Goal: Information Seeking & Learning: Learn about a topic

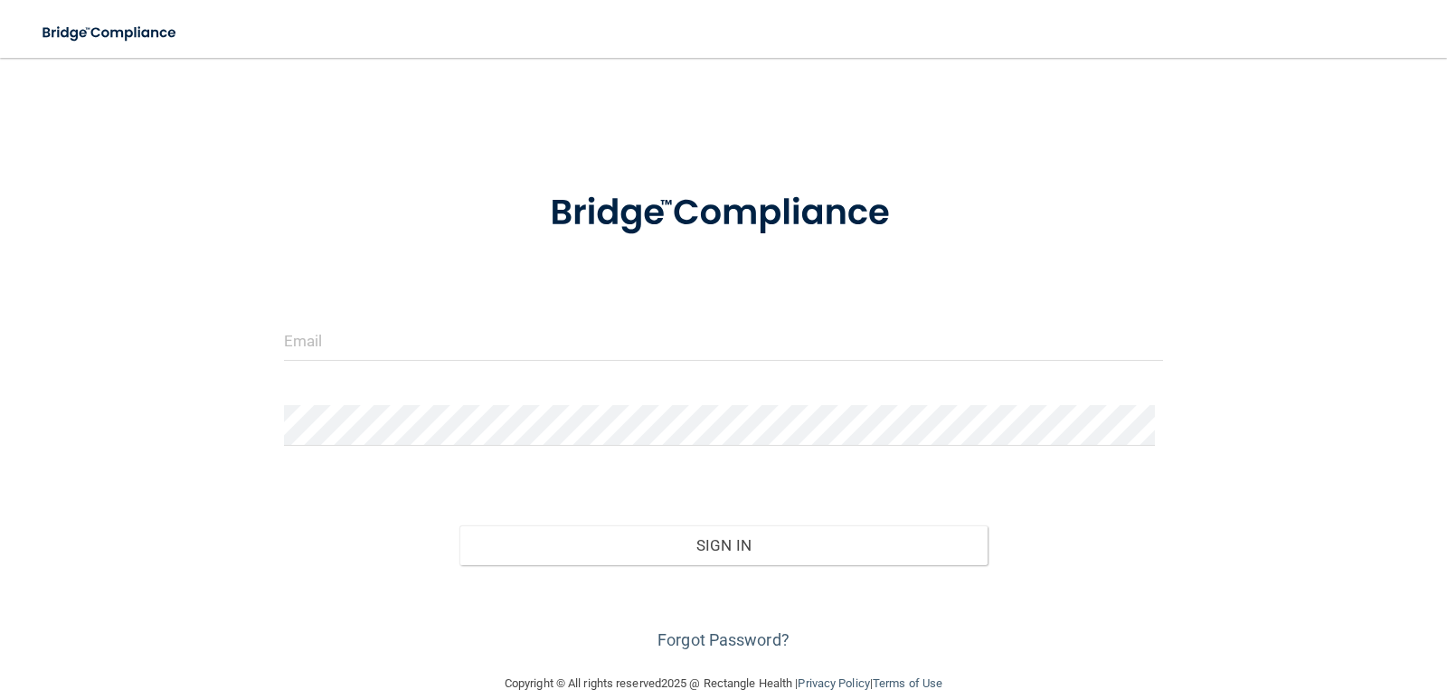
type input "[EMAIL_ADDRESS][DOMAIN_NAME]"
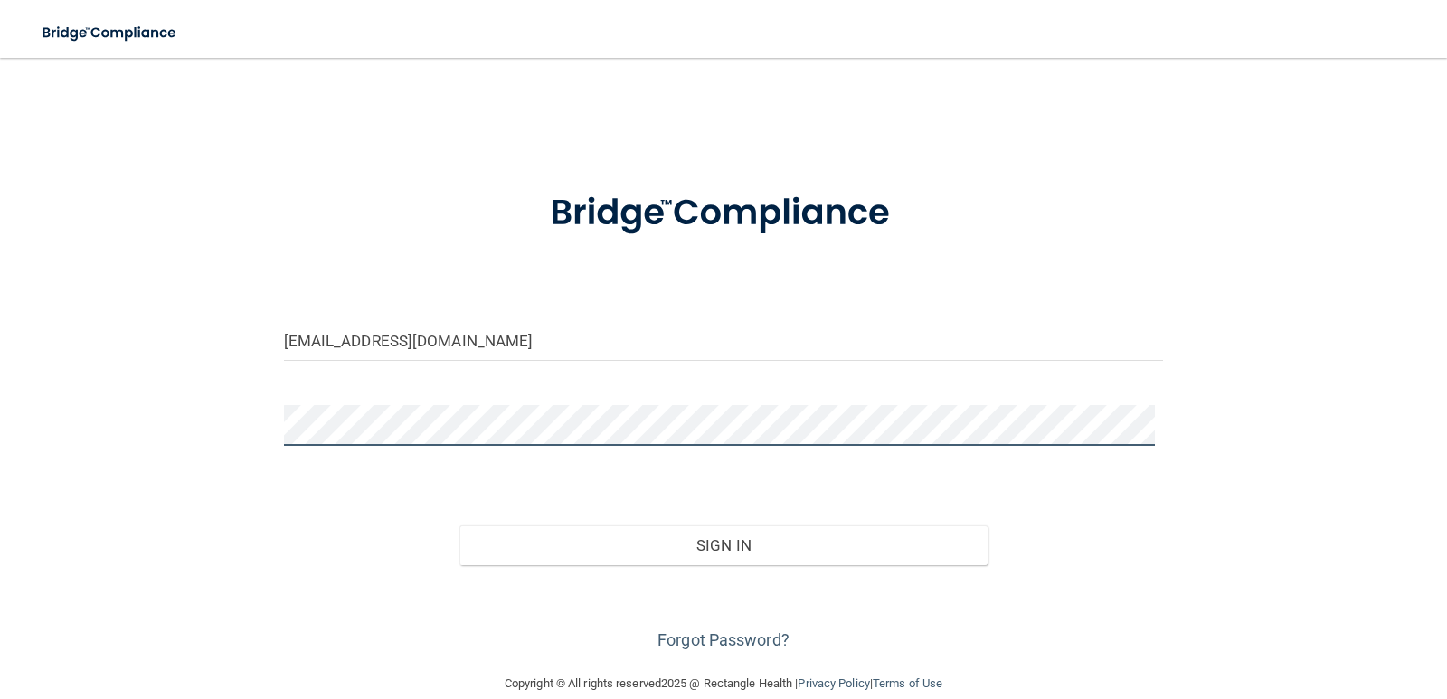
click at [459, 525] on button "Sign In" at bounding box center [723, 545] width 528 height 40
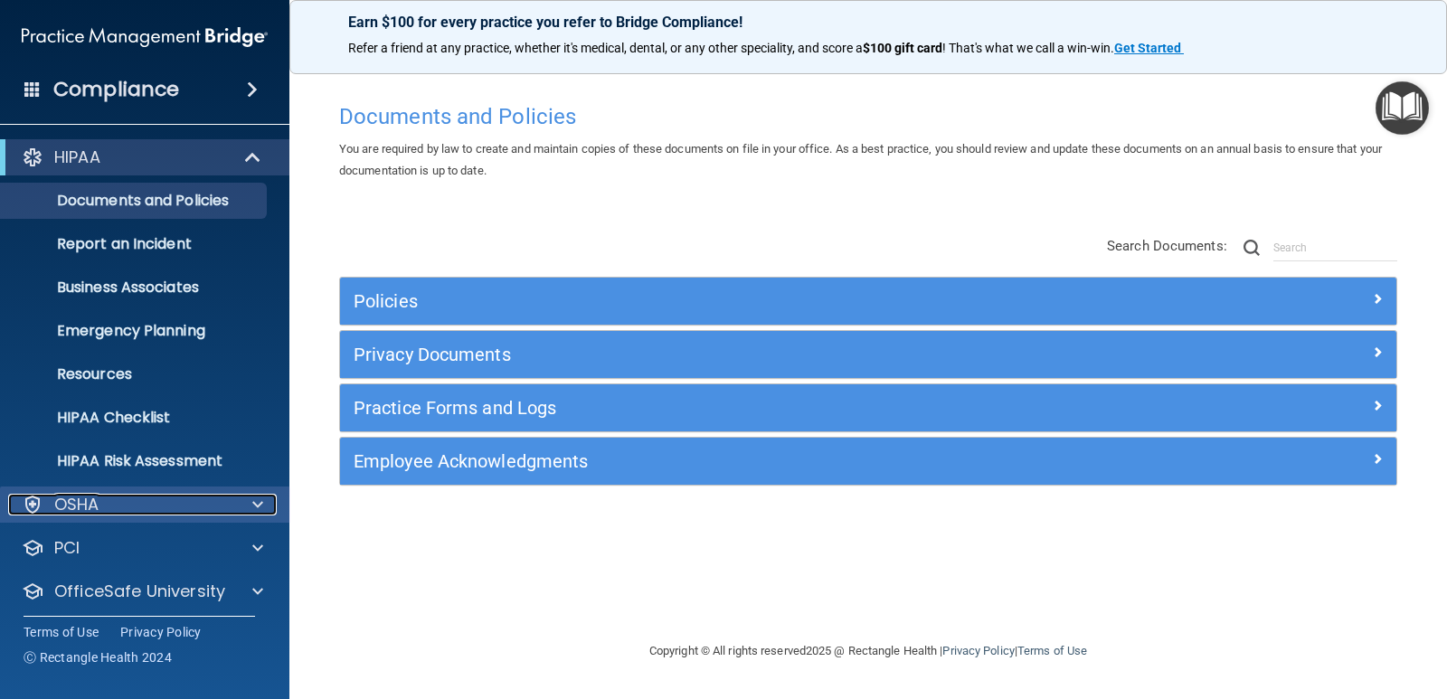
click at [209, 510] on div "OSHA" at bounding box center [120, 505] width 224 height 22
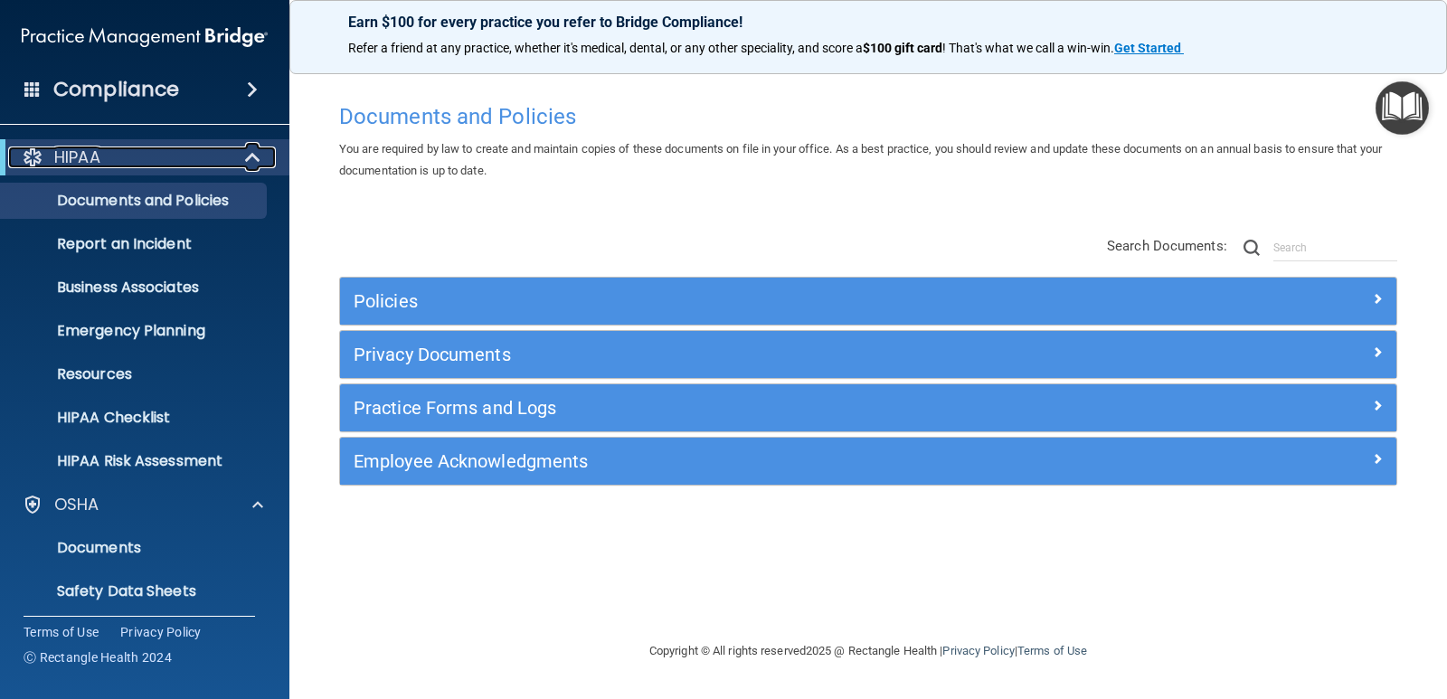
click at [195, 157] on div "HIPAA" at bounding box center [119, 157] width 223 height 22
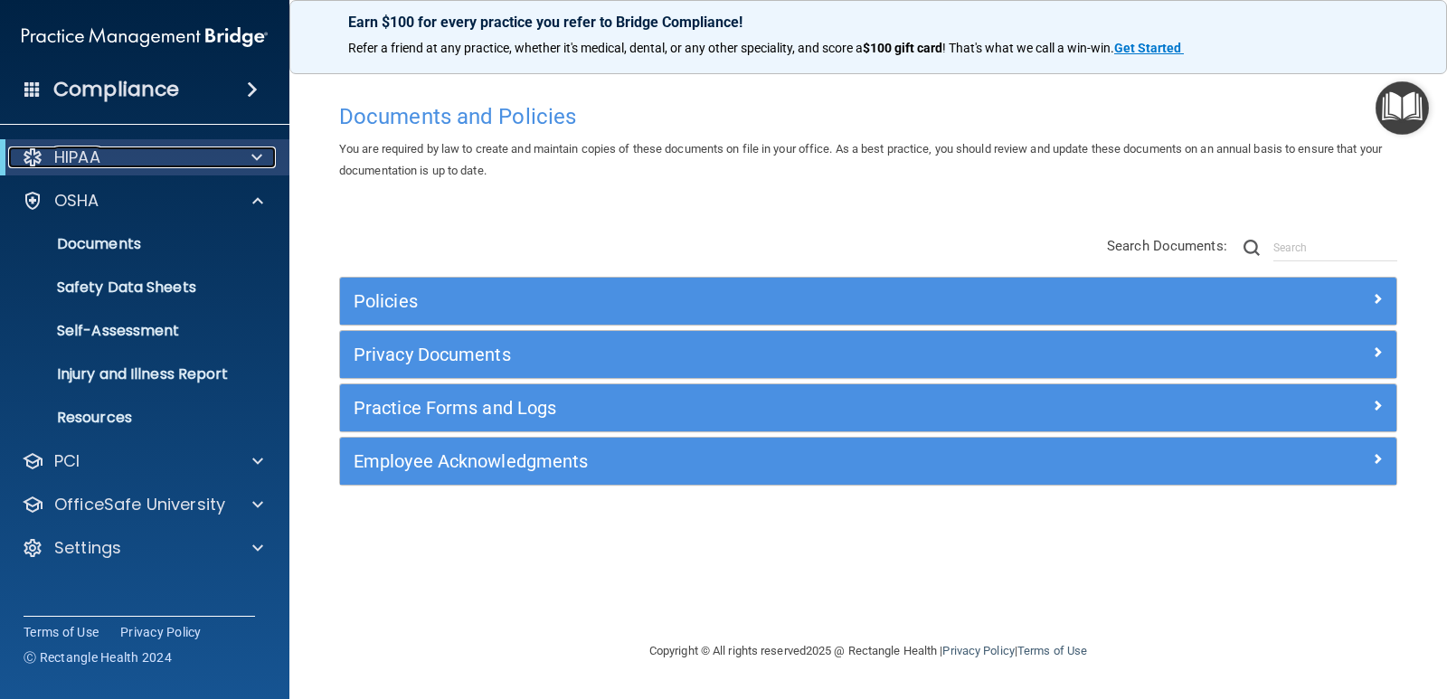
click at [260, 157] on span at bounding box center [256, 157] width 11 height 22
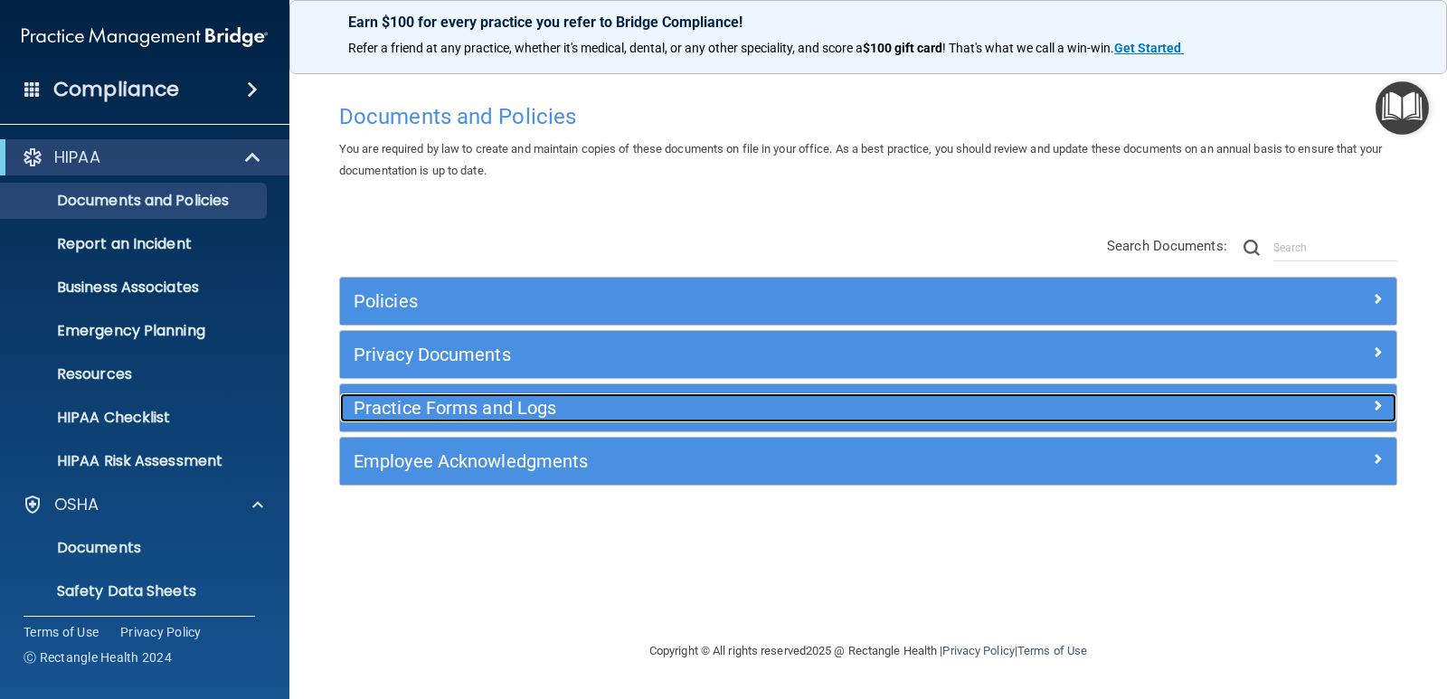
click at [622, 410] on h5 "Practice Forms and Logs" at bounding box center [736, 408] width 765 height 20
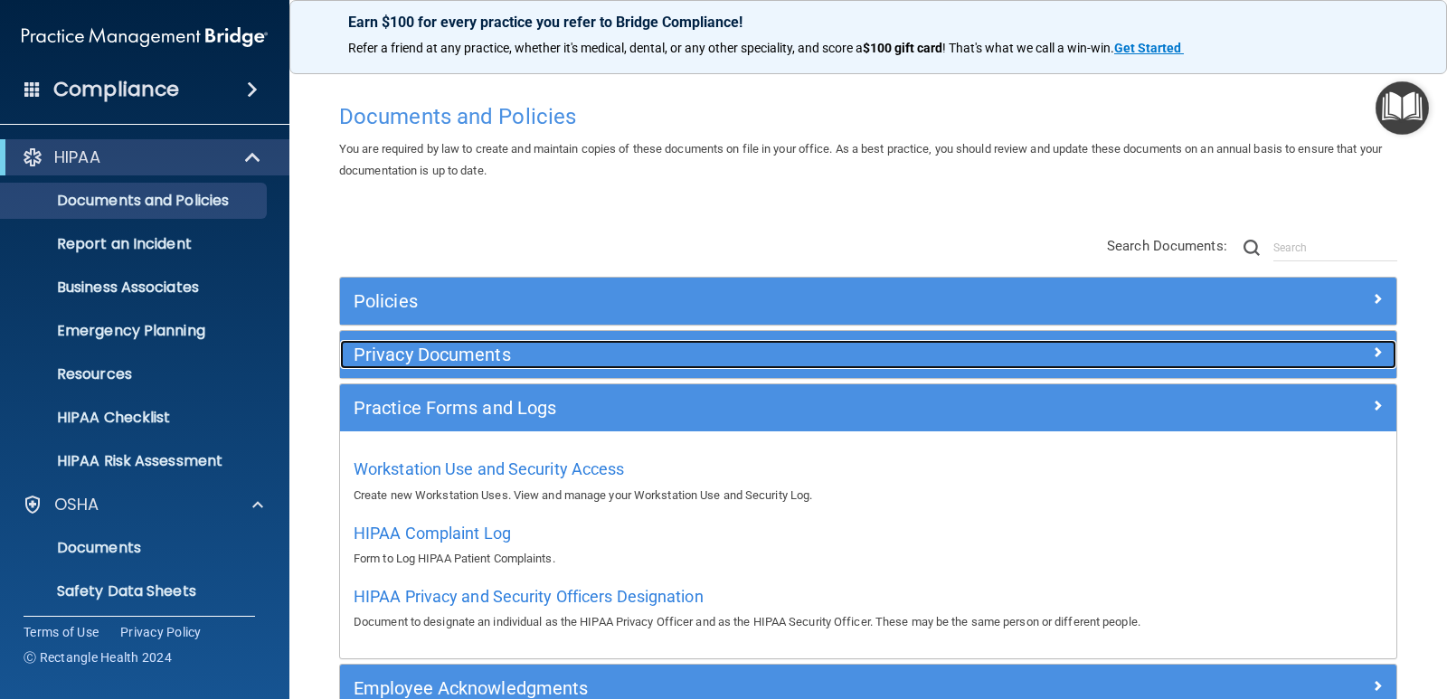
click at [619, 351] on h5 "Privacy Documents" at bounding box center [736, 355] width 765 height 20
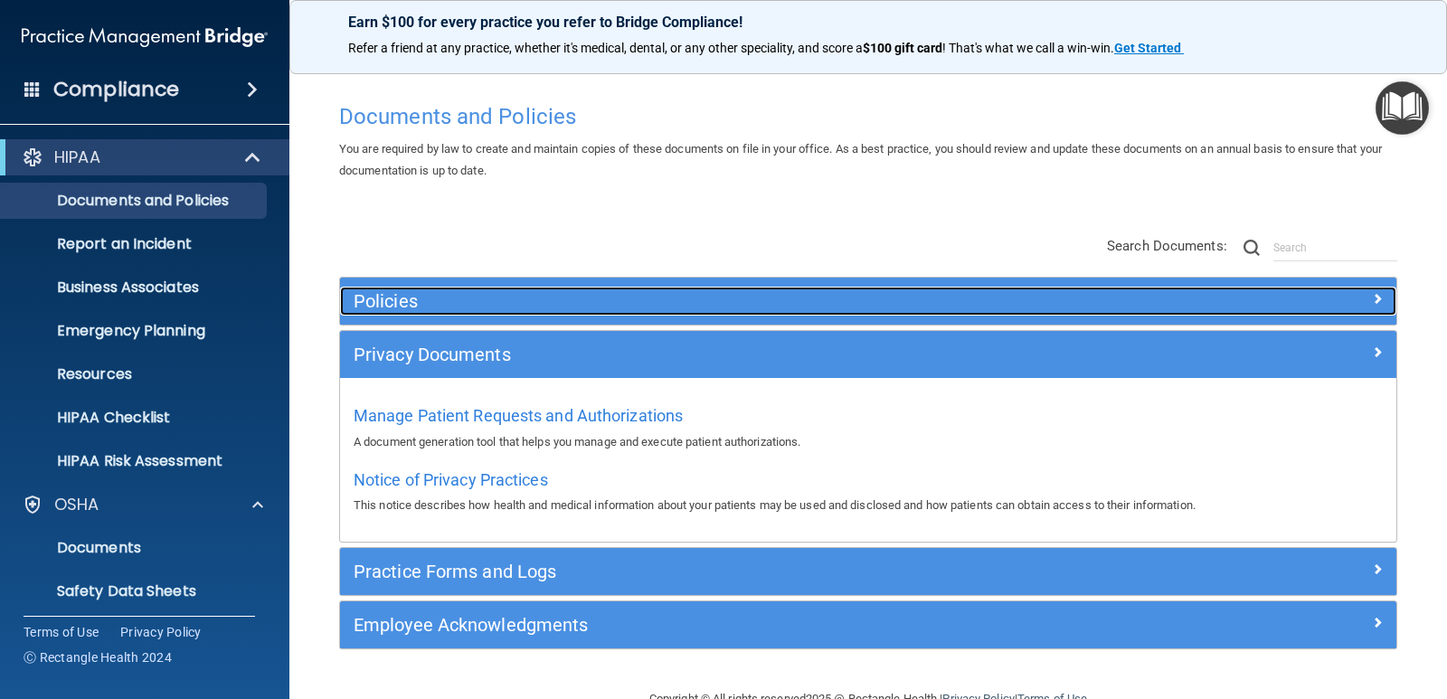
click at [610, 298] on h5 "Policies" at bounding box center [736, 301] width 765 height 20
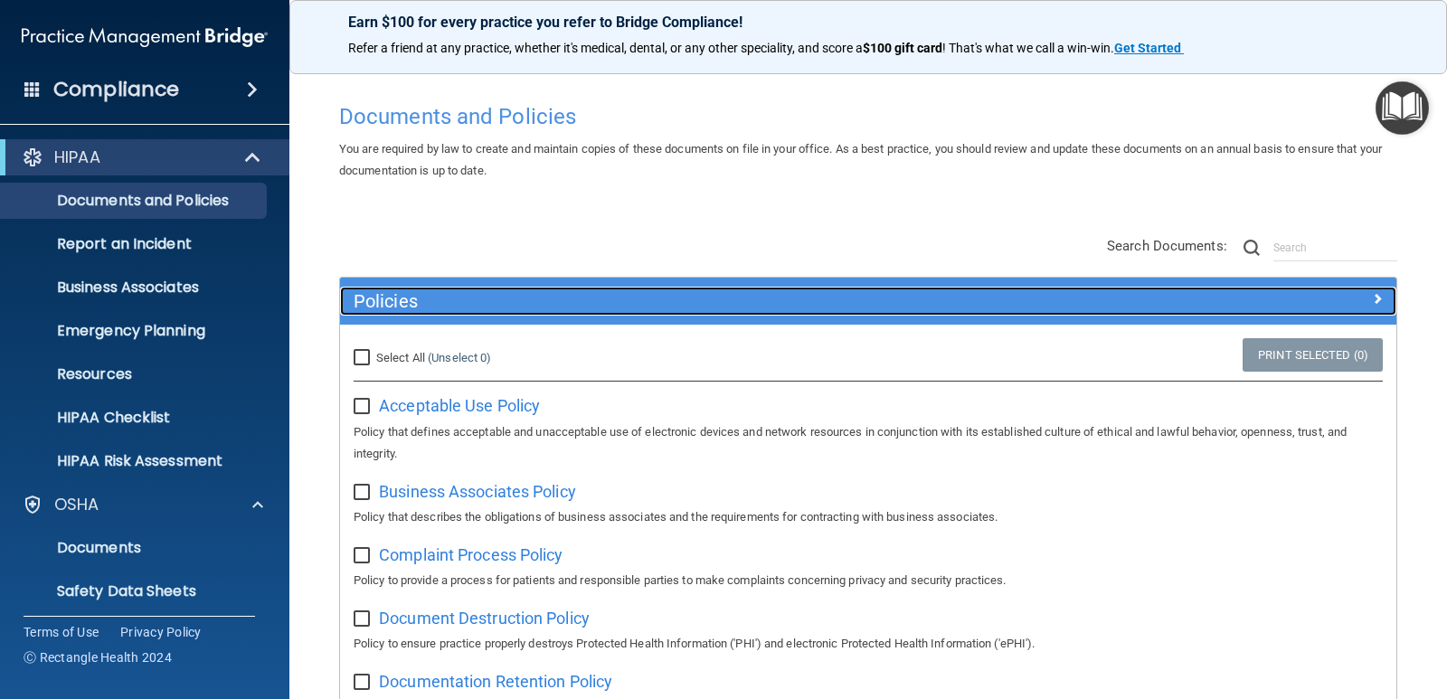
click at [610, 298] on h5 "Policies" at bounding box center [736, 301] width 765 height 20
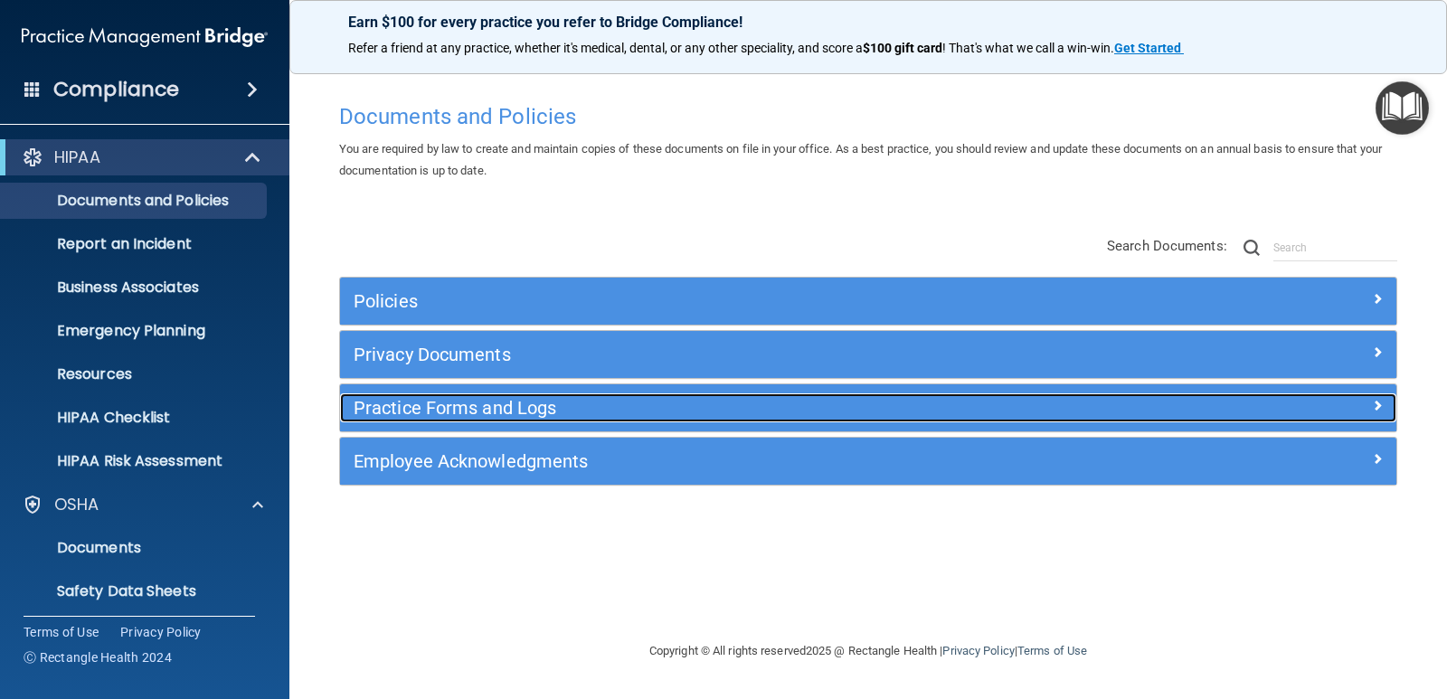
click at [539, 400] on h5 "Practice Forms and Logs" at bounding box center [736, 408] width 765 height 20
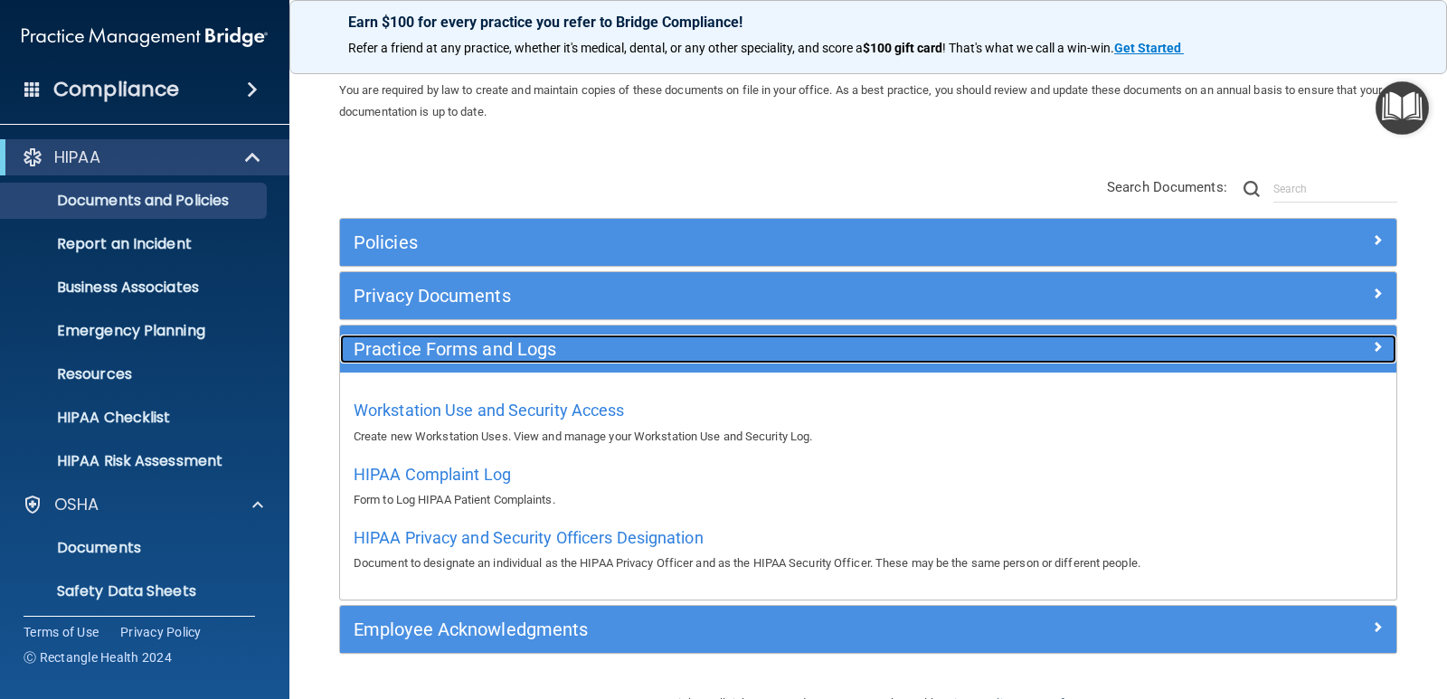
scroll to position [90, 0]
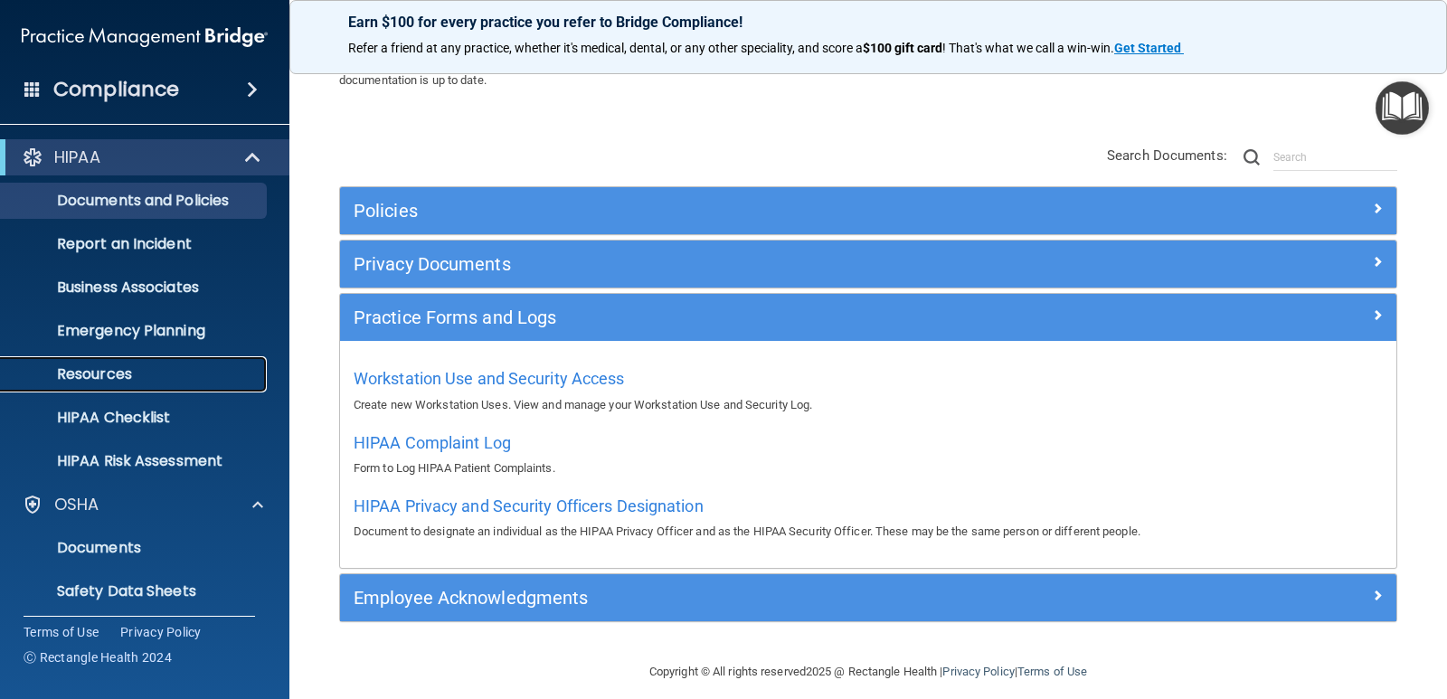
click at [133, 378] on p "Resources" at bounding box center [135, 374] width 247 height 18
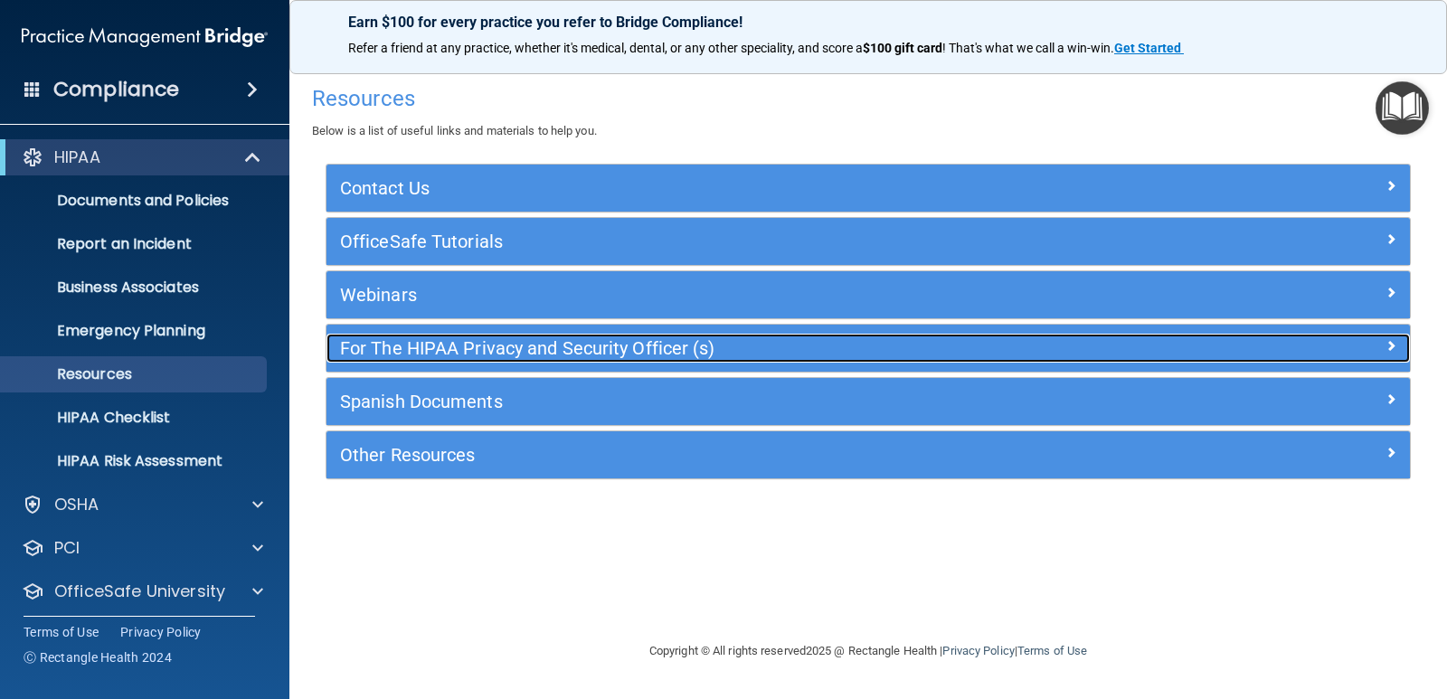
click at [410, 354] on h5 "For The HIPAA Privacy and Security Officer (s)" at bounding box center [733, 348] width 786 height 20
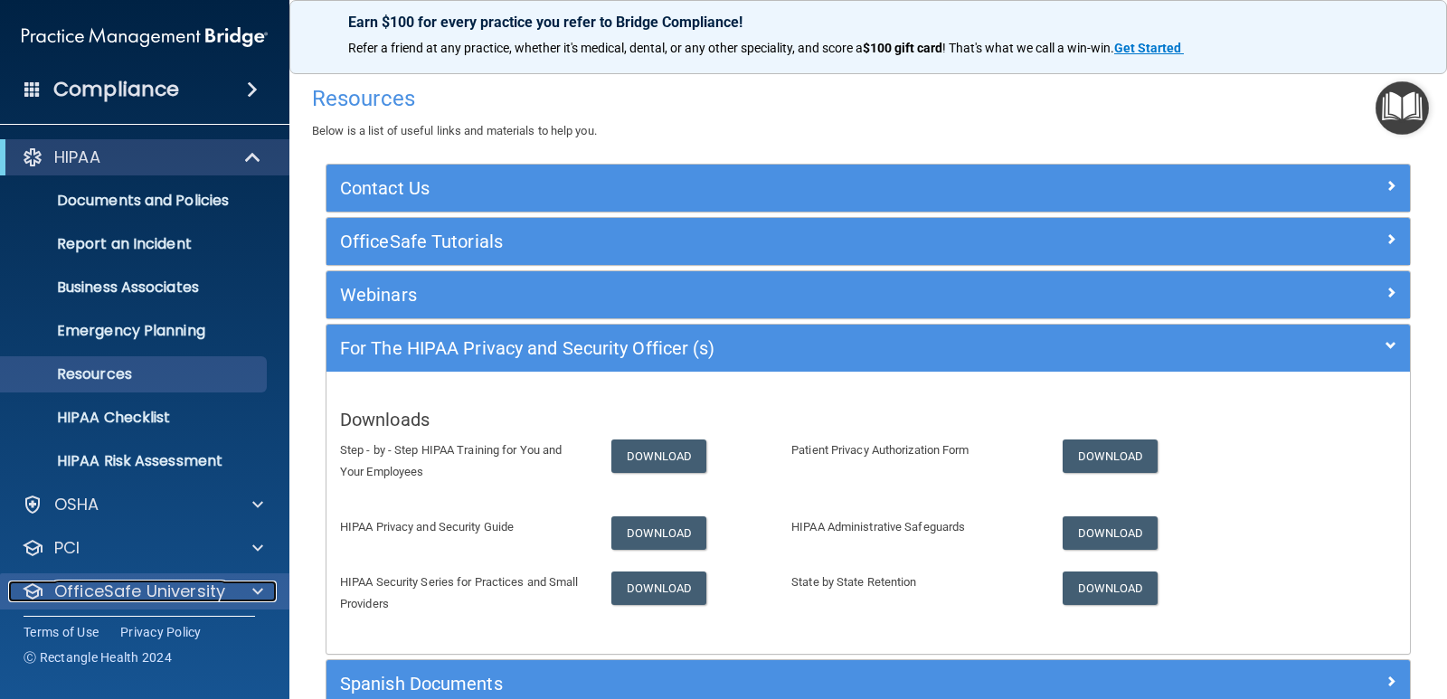
click at [184, 582] on p "OfficeSafe University" at bounding box center [139, 592] width 171 height 22
click at [260, 593] on span at bounding box center [257, 592] width 11 height 22
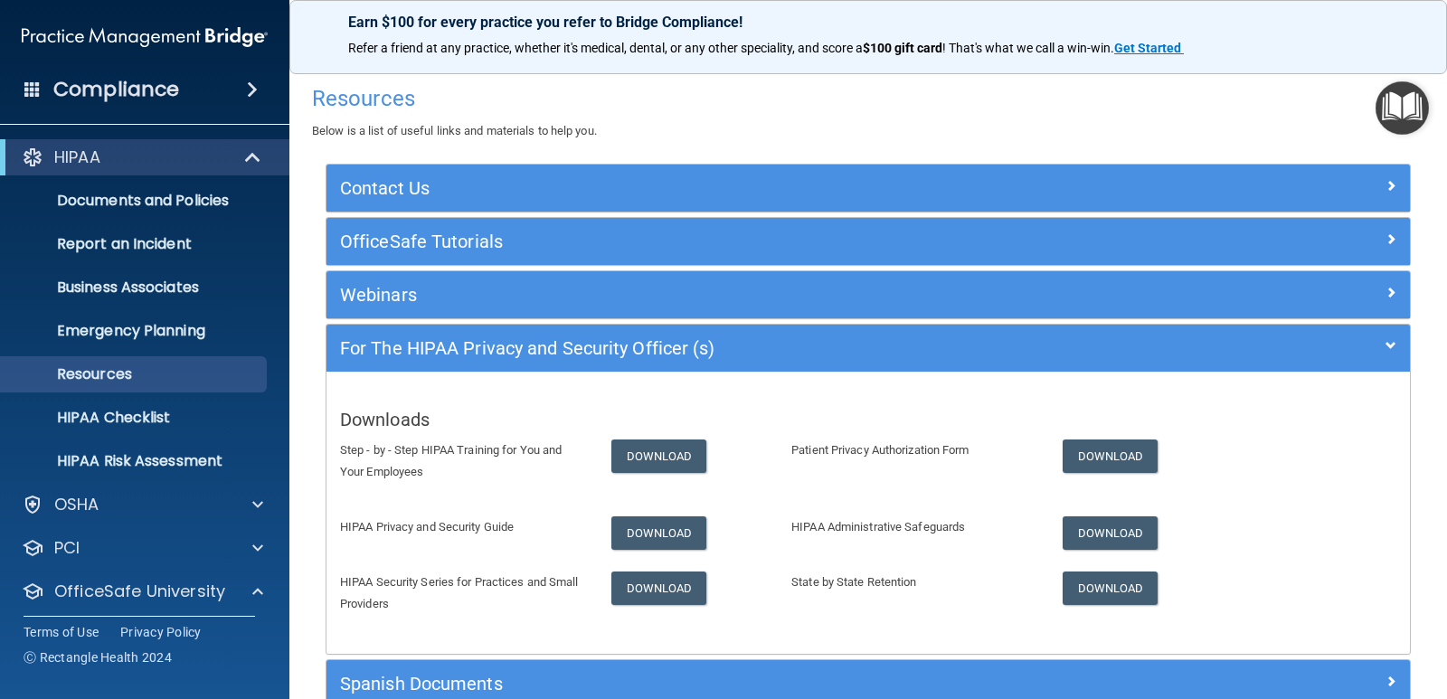
click at [258, 89] on span at bounding box center [252, 90] width 11 height 22
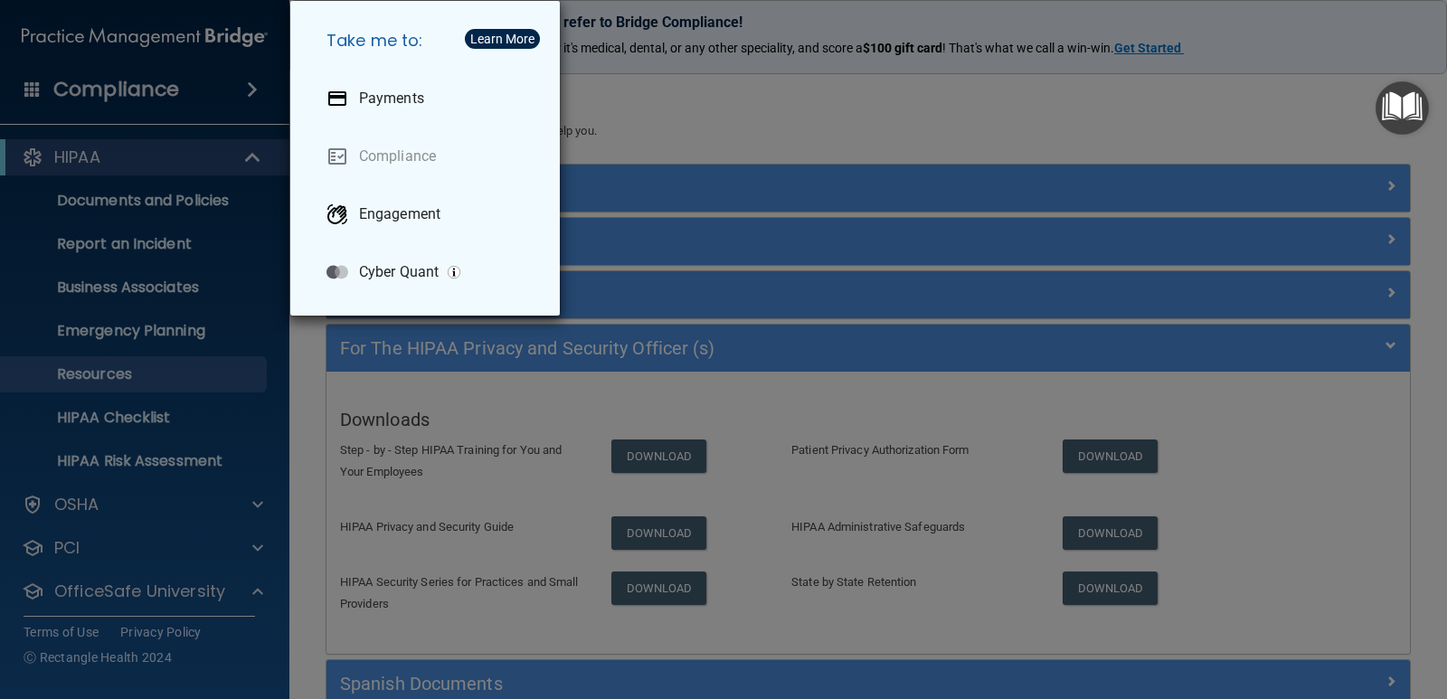
click at [259, 89] on div "Take me to: Payments Compliance Engagement Cyber Quant" at bounding box center [723, 349] width 1447 height 699
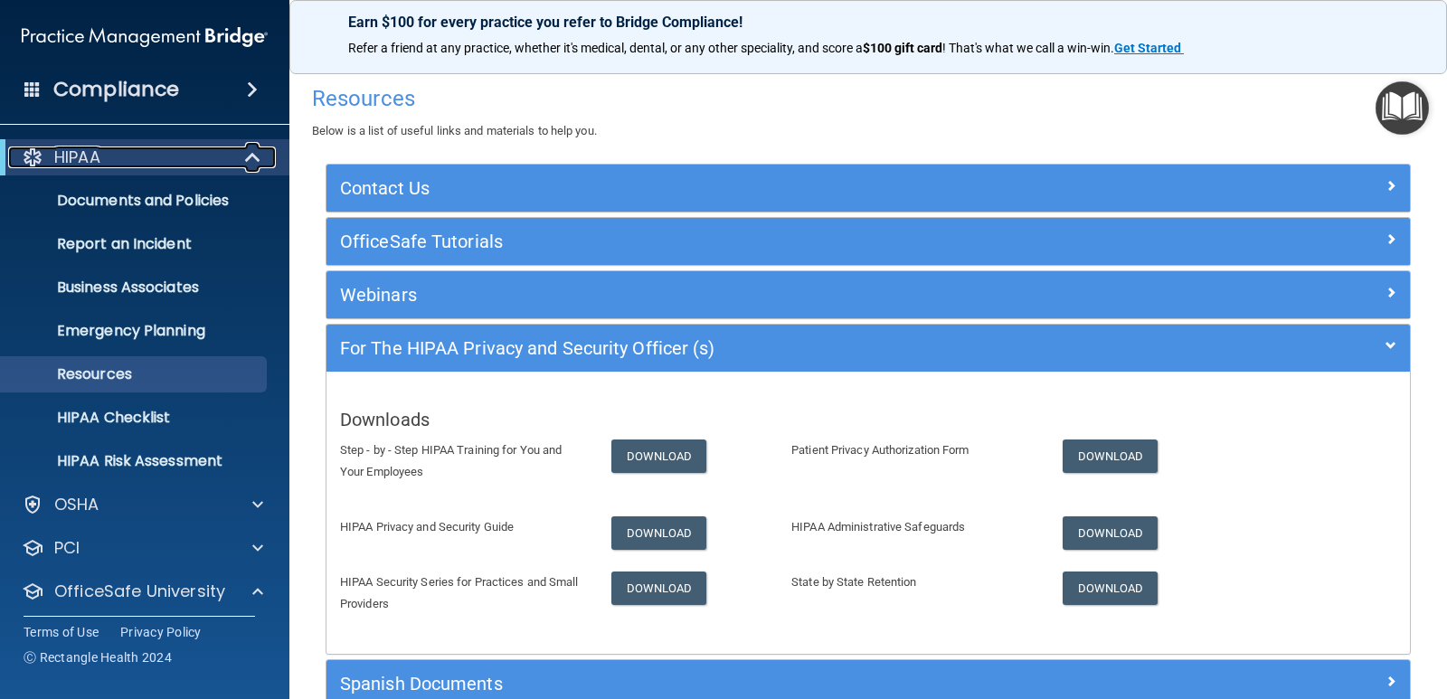
click at [254, 153] on span at bounding box center [254, 157] width 15 height 22
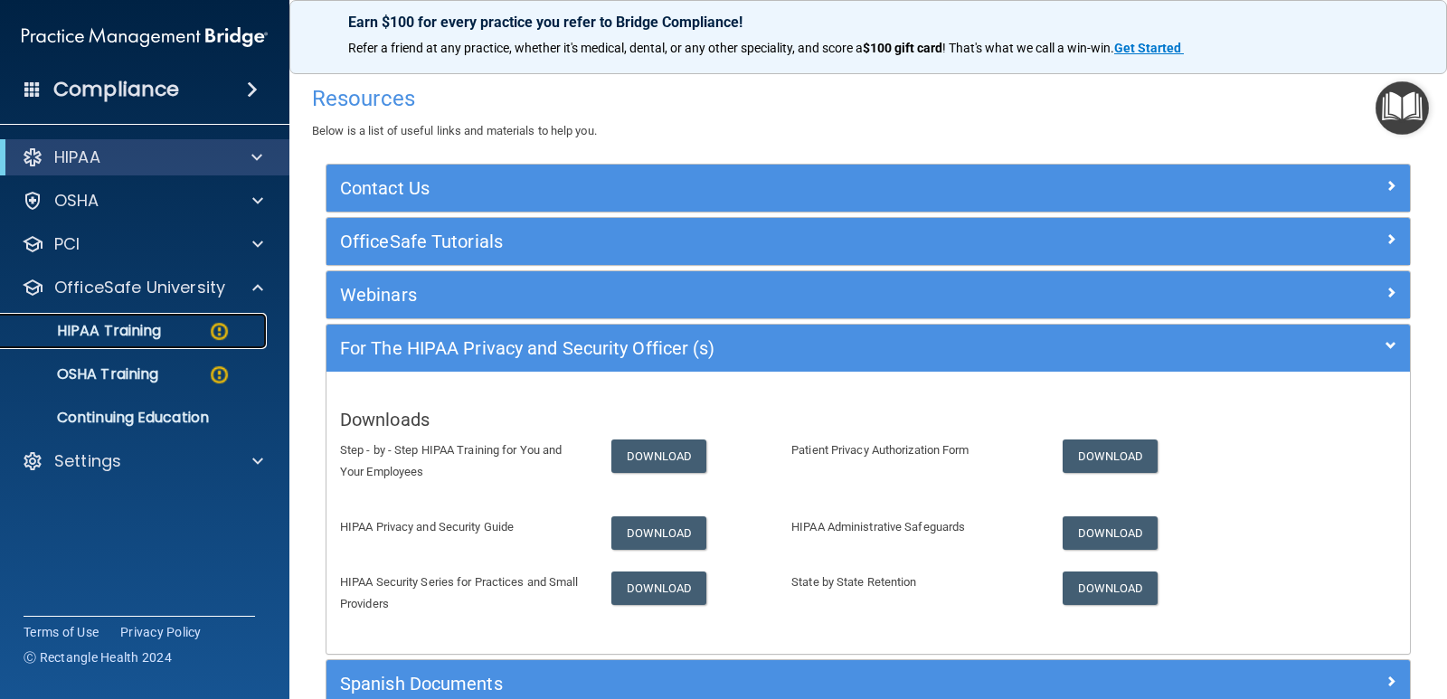
click at [113, 334] on p "HIPAA Training" at bounding box center [86, 331] width 149 height 18
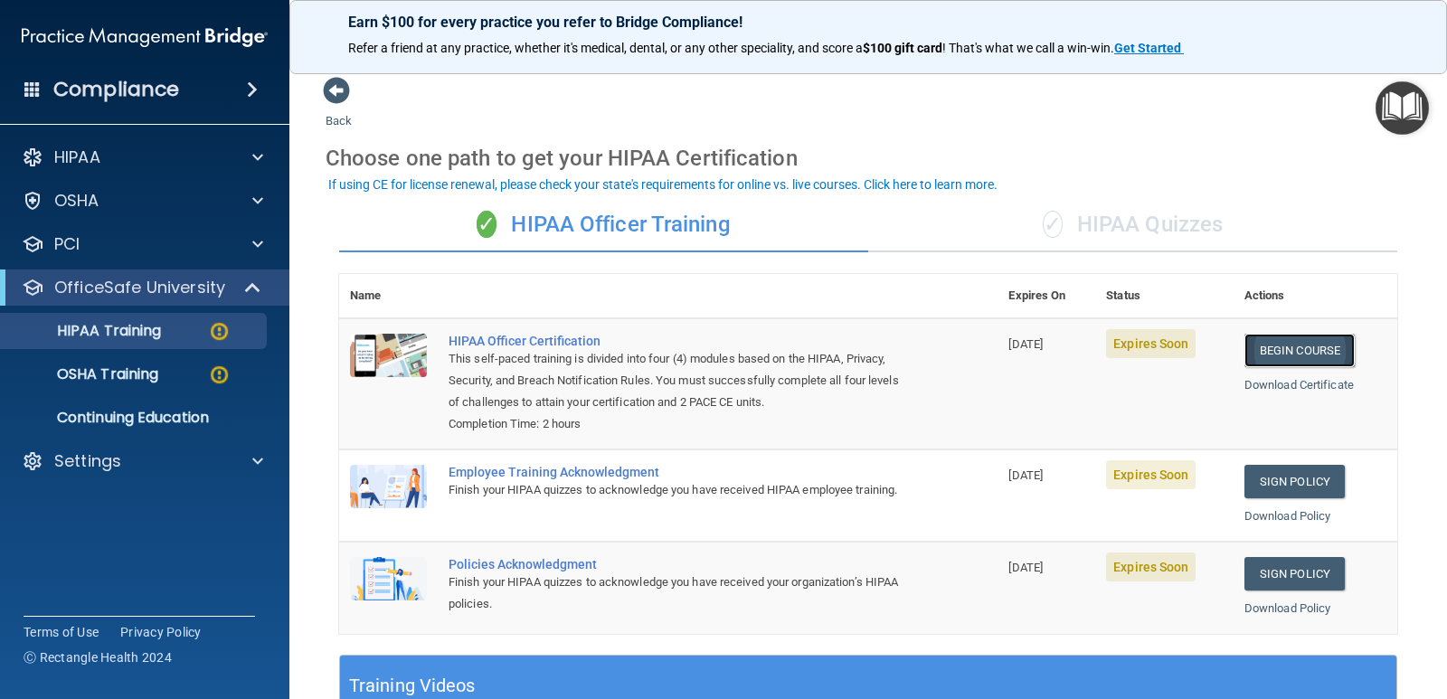
click at [1263, 355] on link "Begin Course" at bounding box center [1299, 350] width 110 height 33
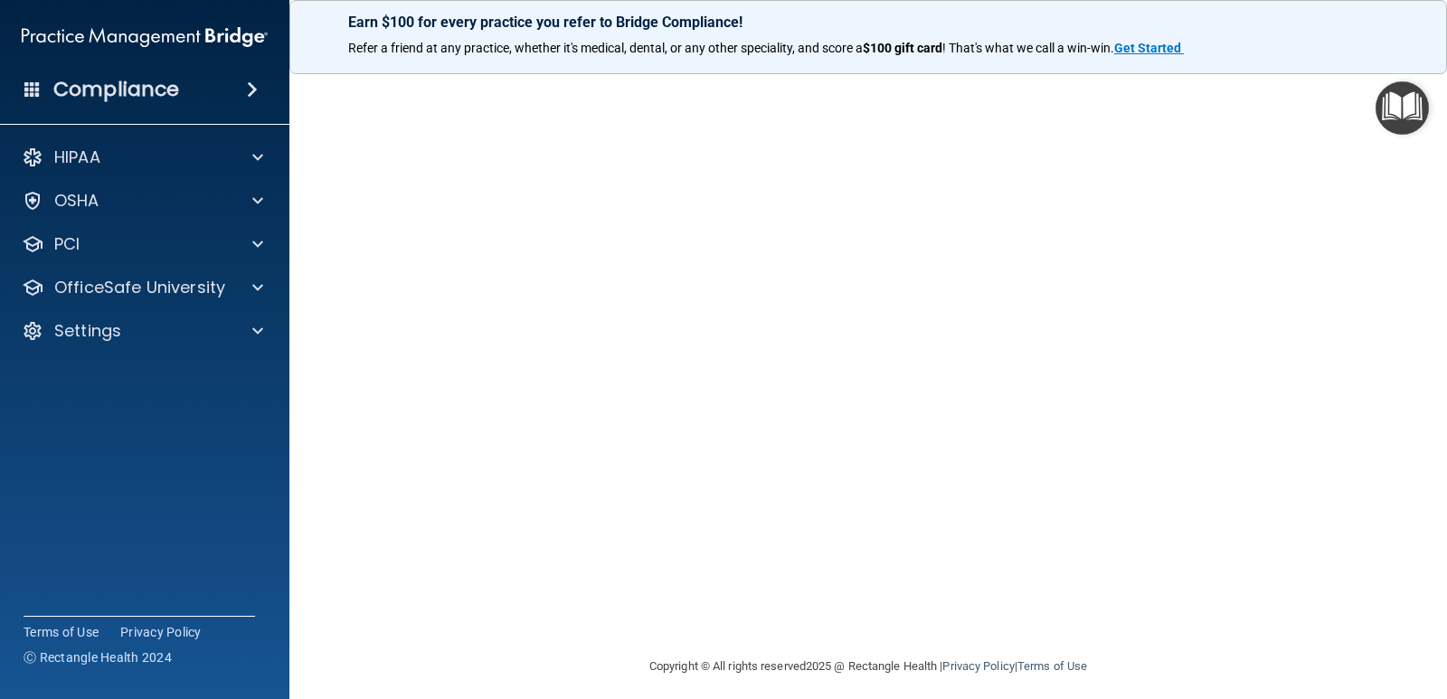
scroll to position [107, 0]
